Goal: Information Seeking & Learning: Learn about a topic

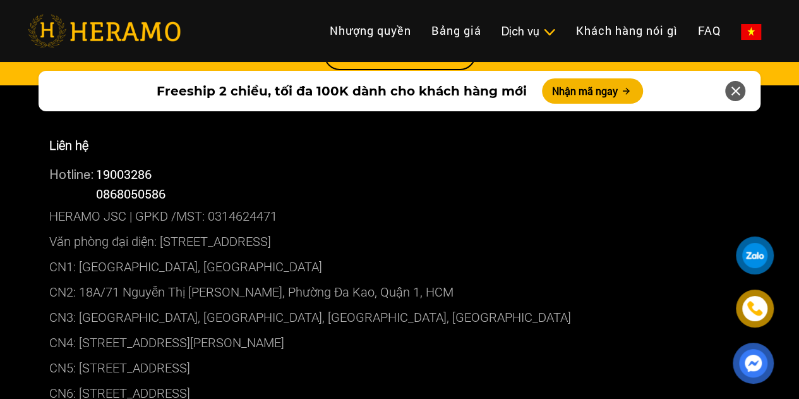
scroll to position [6888, 0]
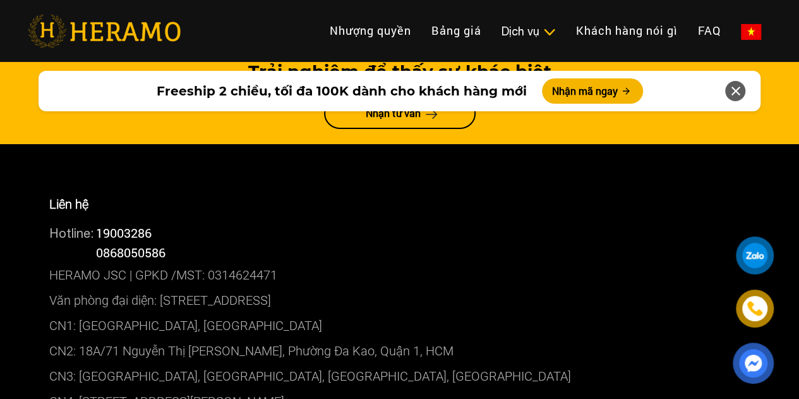
drag, startPoint x: 309, startPoint y: 330, endPoint x: 51, endPoint y: 339, distance: 258.6
copy p "CN7: [STREET_ADDRESS][PERSON_NAME]"
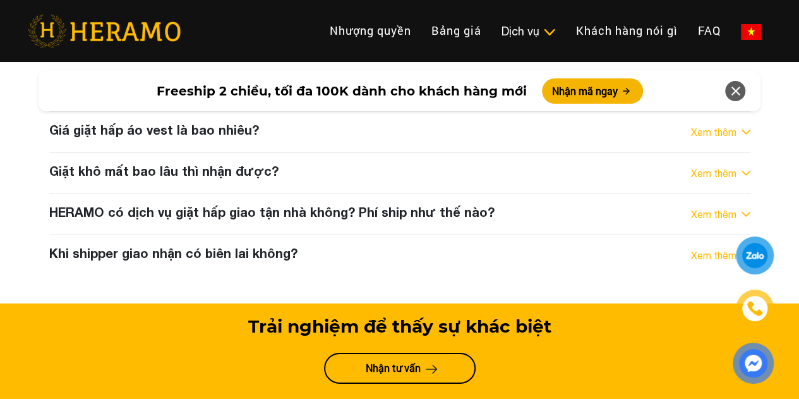
scroll to position [6509, 0]
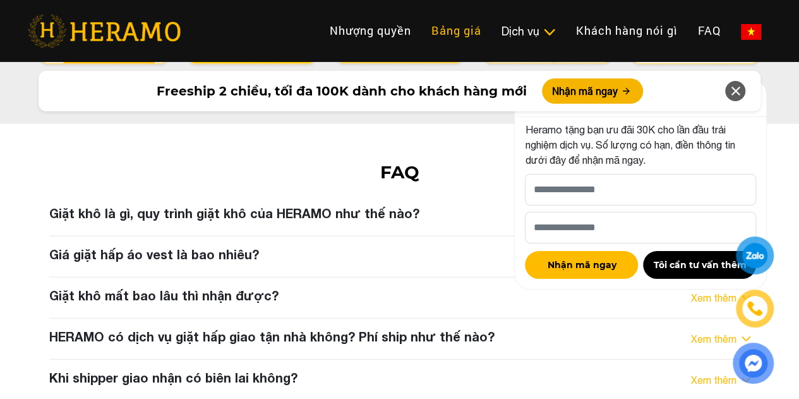
click at [422, 32] on link "Bảng giá" at bounding box center [457, 30] width 70 height 27
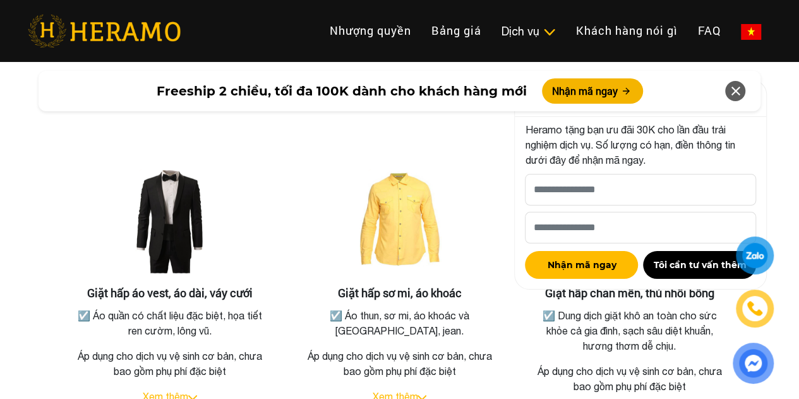
click at [728, 88] on icon at bounding box center [735, 91] width 15 height 23
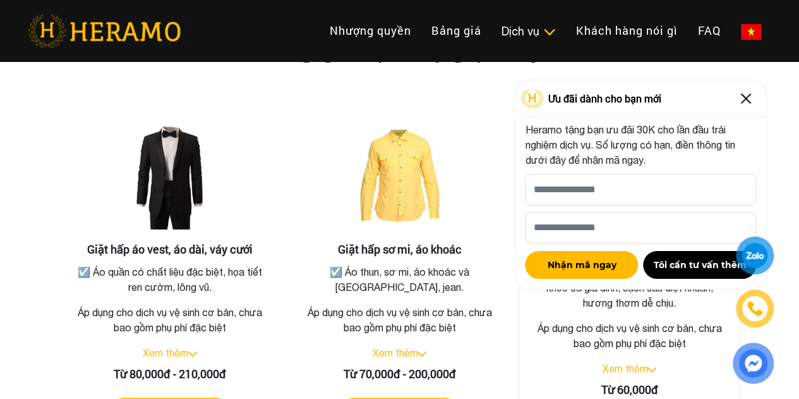
scroll to position [2329, 0]
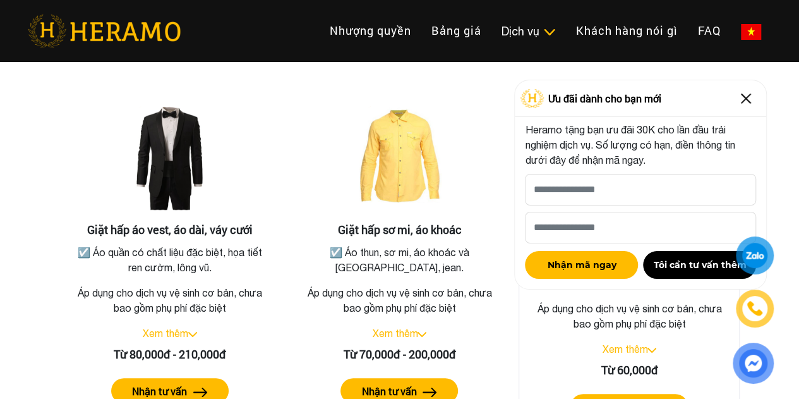
click at [641, 343] on link "Xem thêm" at bounding box center [625, 348] width 46 height 11
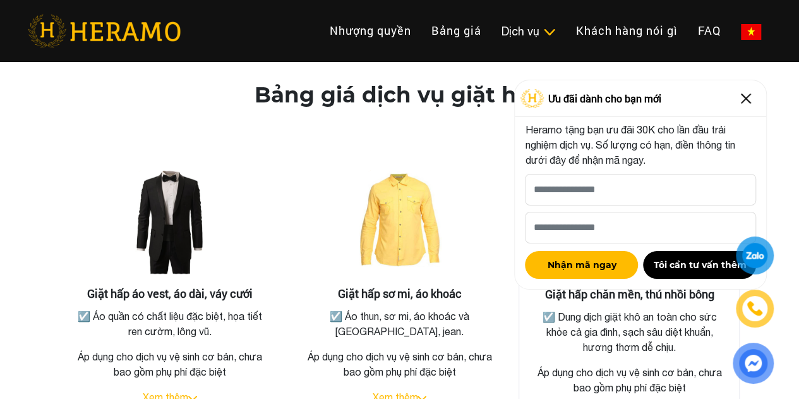
scroll to position [2203, 0]
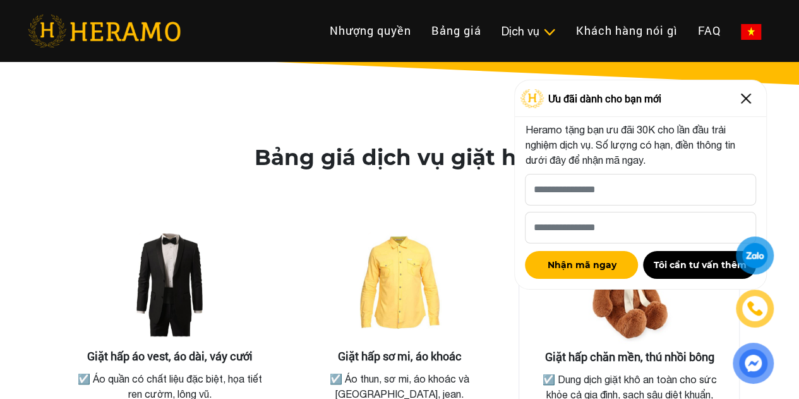
click at [616, 319] on img at bounding box center [629, 287] width 126 height 126
click at [612, 350] on h3 "Giặt hấp chăn mền, thú nhồi bông" at bounding box center [630, 357] width 200 height 14
click at [744, 95] on img at bounding box center [746, 98] width 20 height 20
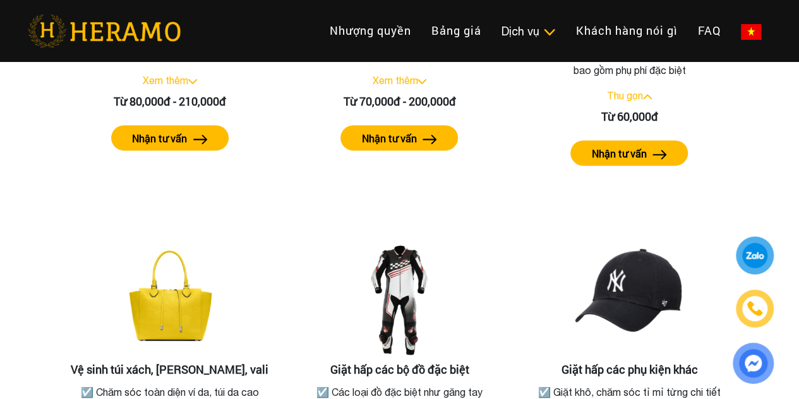
scroll to position [2393, 0]
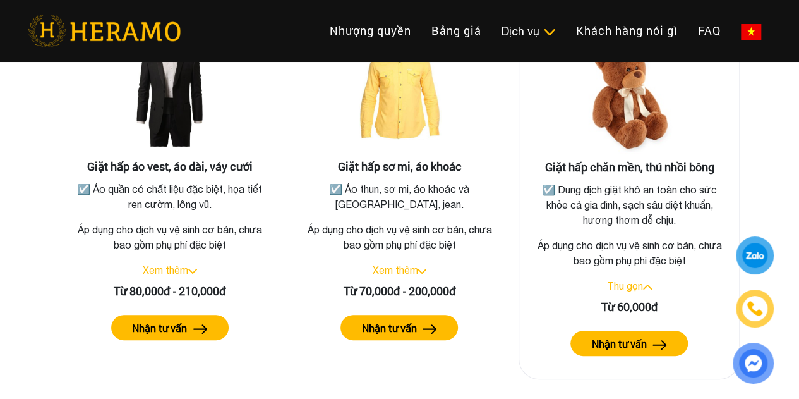
click at [636, 280] on link "Thu gọn" at bounding box center [625, 285] width 36 height 11
click at [636, 280] on link "Xem thêm" at bounding box center [625, 285] width 46 height 11
click at [619, 336] on label "Nhận tư vấn" at bounding box center [619, 343] width 55 height 15
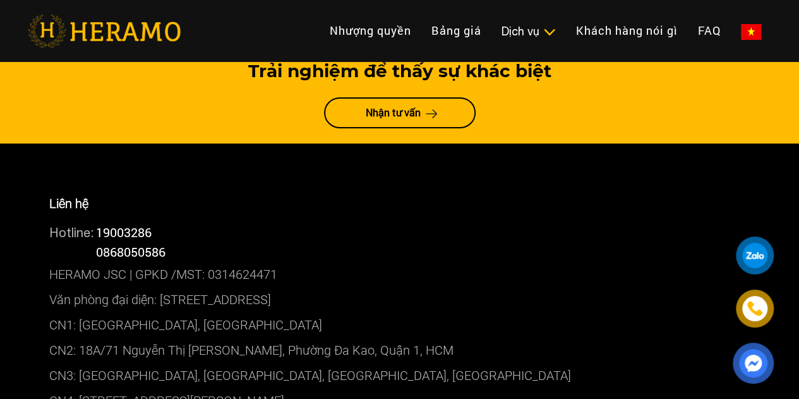
scroll to position [6942, 0]
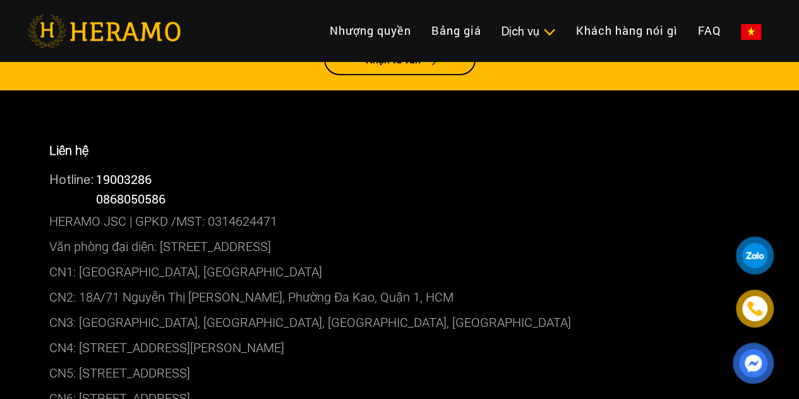
copy p "CN7: [STREET_ADDRESS][PERSON_NAME]"
drag, startPoint x: 387, startPoint y: 276, endPoint x: 37, endPoint y: 288, distance: 350.3
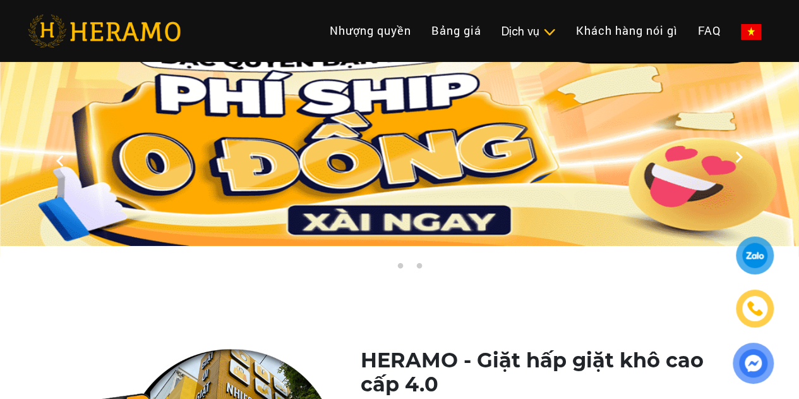
scroll to position [0, 0]
